Goal: Find contact information: Find contact information

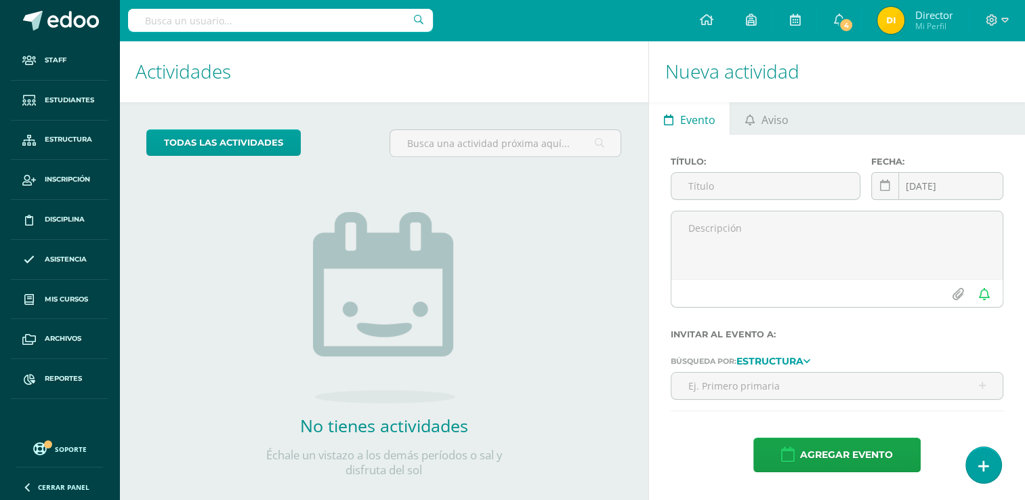
click at [281, 24] on input "text" at bounding box center [280, 20] width 305 height 23
type input "pablo arreaga"
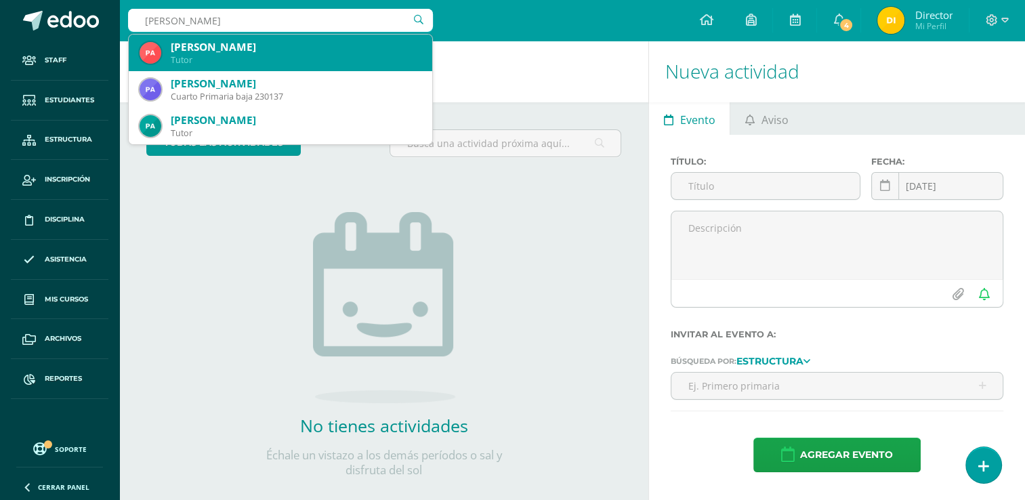
click at [285, 52] on div "Pablo Estuardo Arriaga Cruz" at bounding box center [296, 47] width 251 height 14
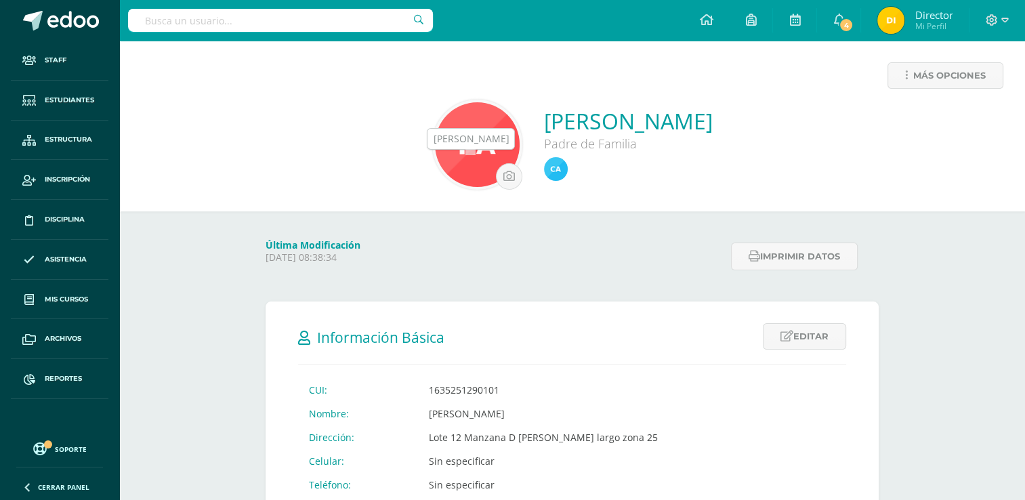
click at [544, 172] on img at bounding box center [556, 169] width 24 height 24
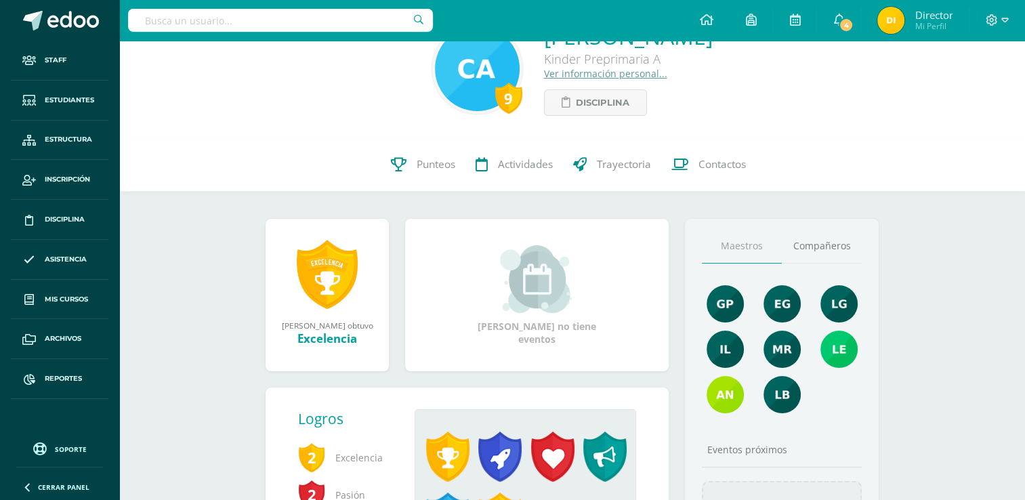
scroll to position [79, 0]
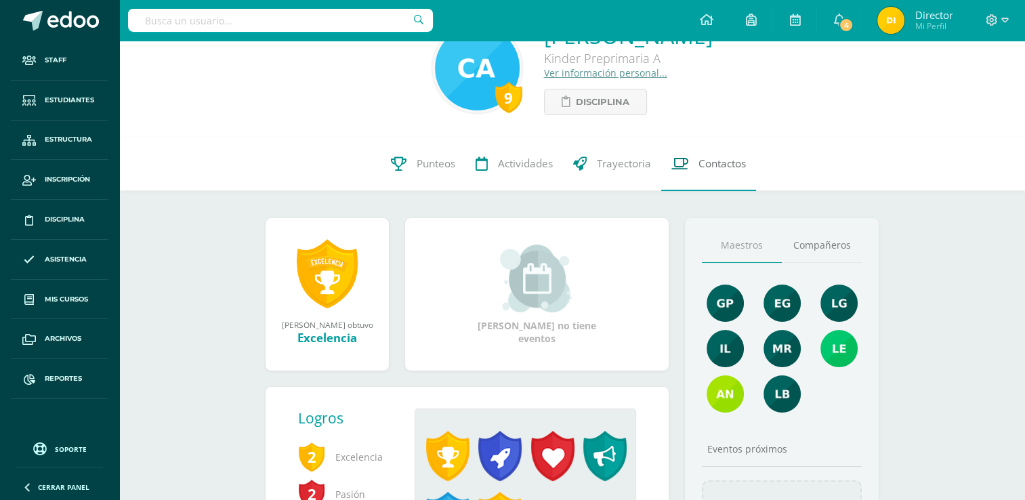
click at [702, 182] on link "Contactos" at bounding box center [708, 164] width 95 height 54
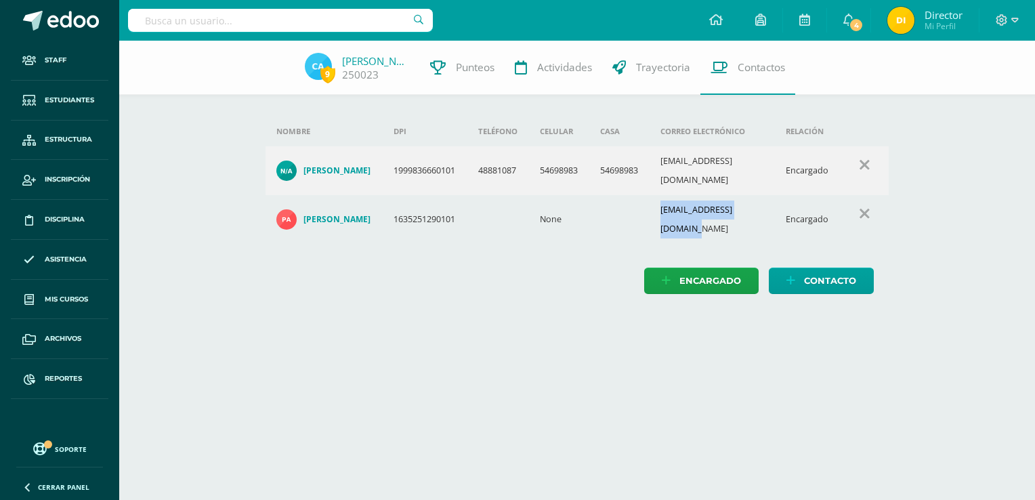
drag, startPoint x: 660, startPoint y: 206, endPoint x: 775, endPoint y: 205, distance: 114.5
click at [775, 205] on td "pearriaga3012@gmail.com" at bounding box center [712, 219] width 125 height 49
copy td "pearriaga3012@gmail.com"
click at [343, 214] on h4 "Pablo Estuardo Arriaga Cruz" at bounding box center [336, 219] width 67 height 11
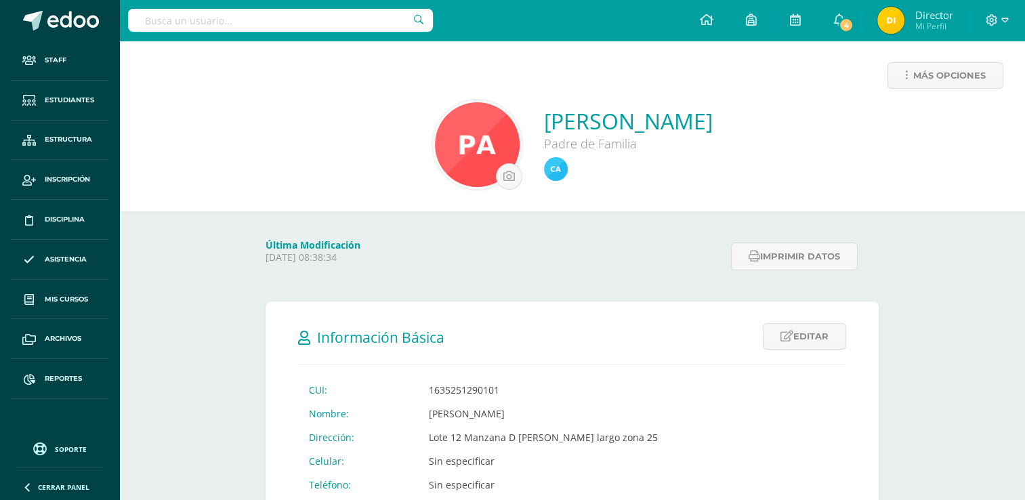
scroll to position [163, 0]
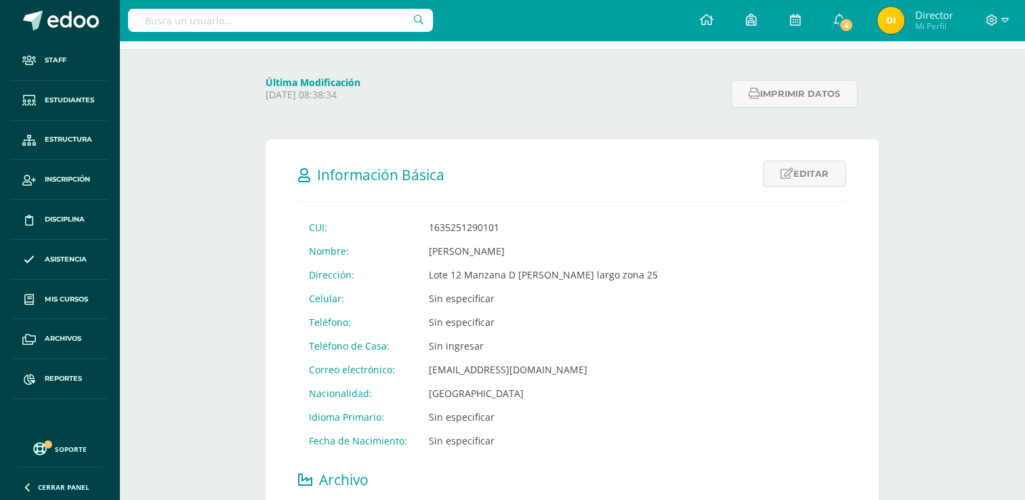
drag, startPoint x: 425, startPoint y: 251, endPoint x: 557, endPoint y: 257, distance: 131.5
click at [557, 257] on td "[PERSON_NAME]" at bounding box center [543, 251] width 251 height 24
copy td "[PERSON_NAME]"
